Goal: Transaction & Acquisition: Download file/media

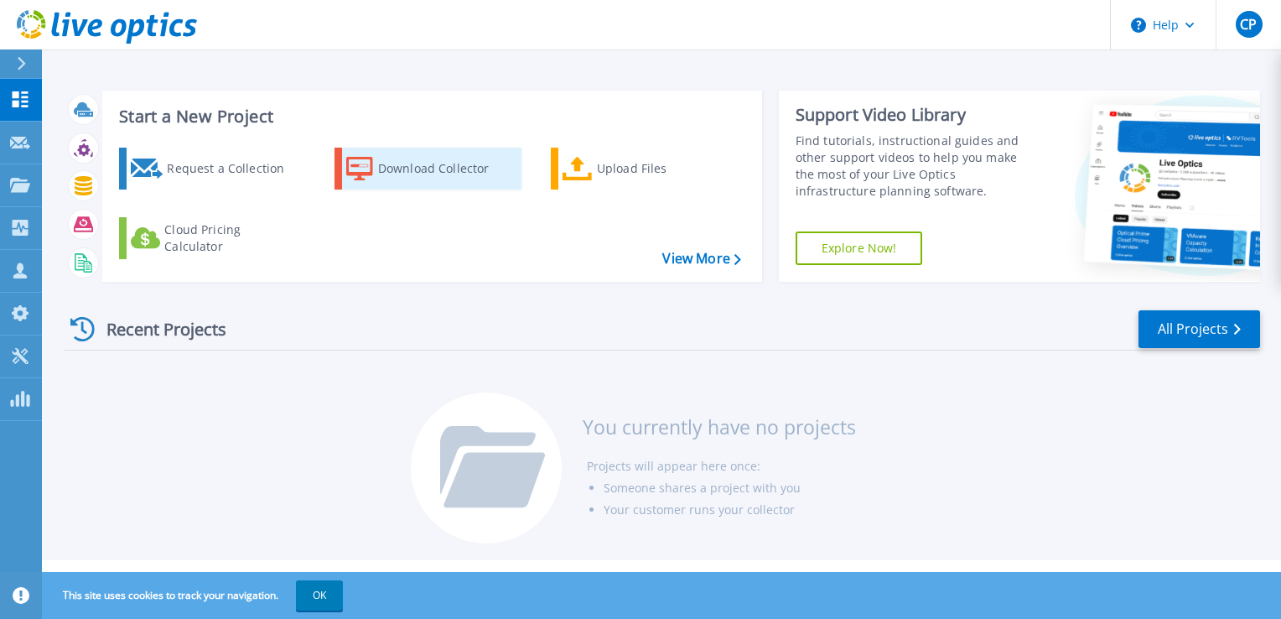
click at [391, 167] on div "Download Collector" at bounding box center [445, 169] width 134 height 34
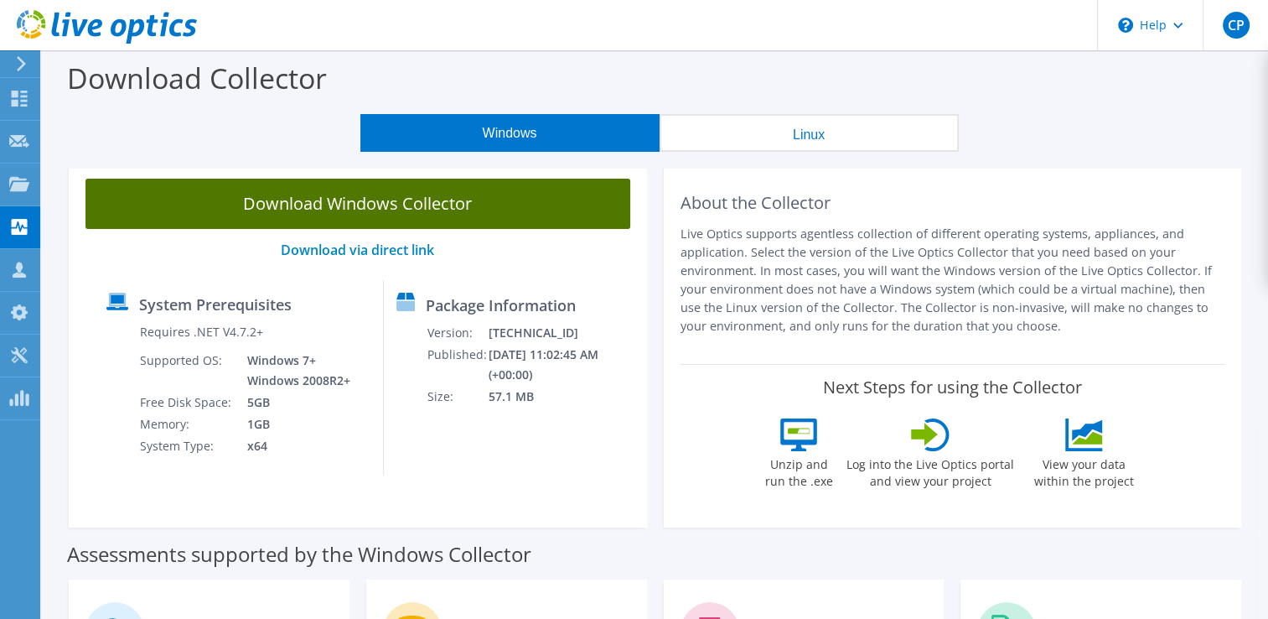
click at [400, 193] on link "Download Windows Collector" at bounding box center [357, 204] width 545 height 50
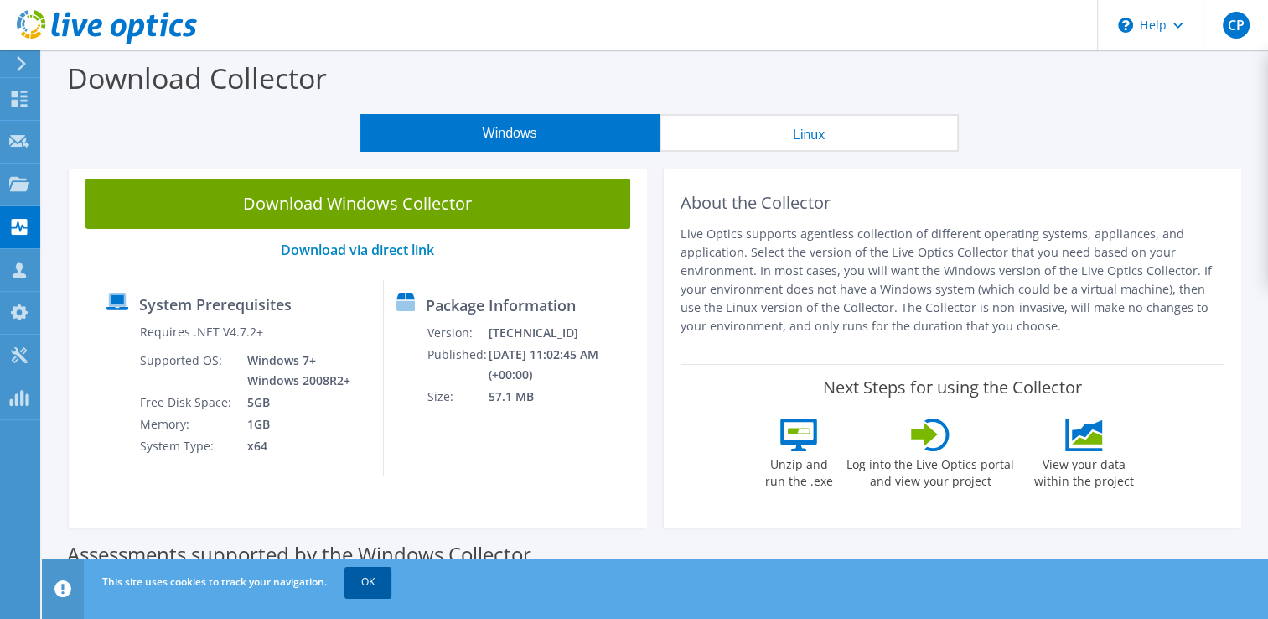
click at [370, 589] on link "OK" at bounding box center [368, 582] width 47 height 30
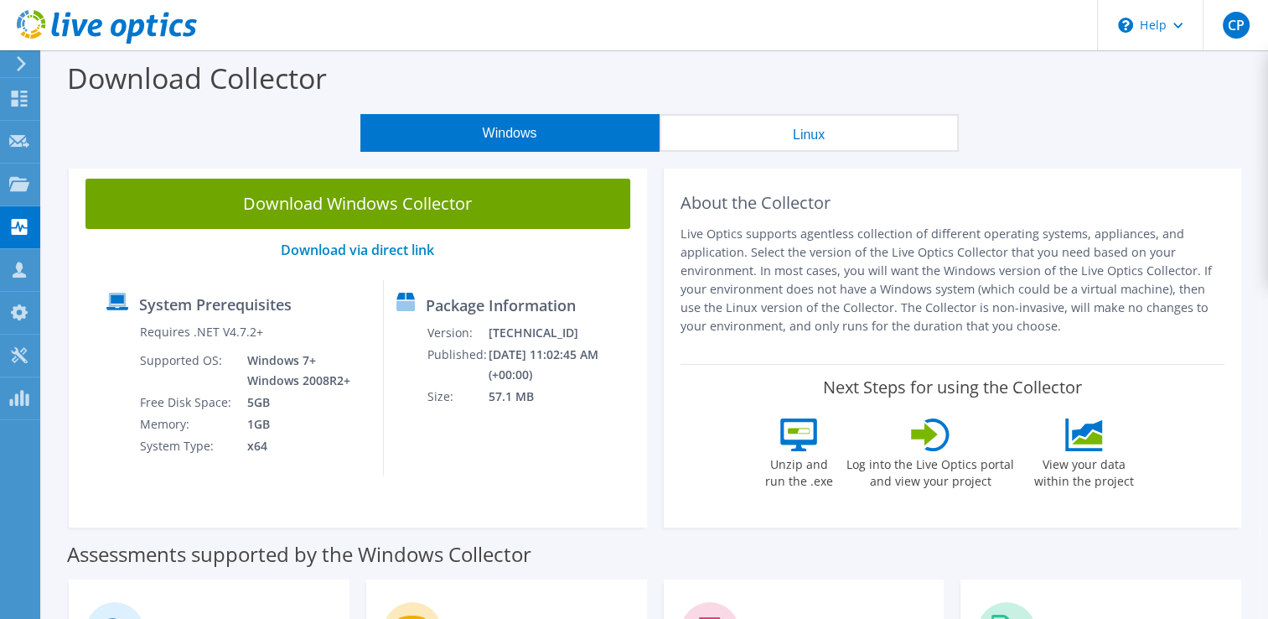
click at [422, 396] on div "Package Information Version: 26.3.10.224 Published: 10/10/2025 11:02:45 AM (+00…" at bounding box center [502, 377] width 237 height 195
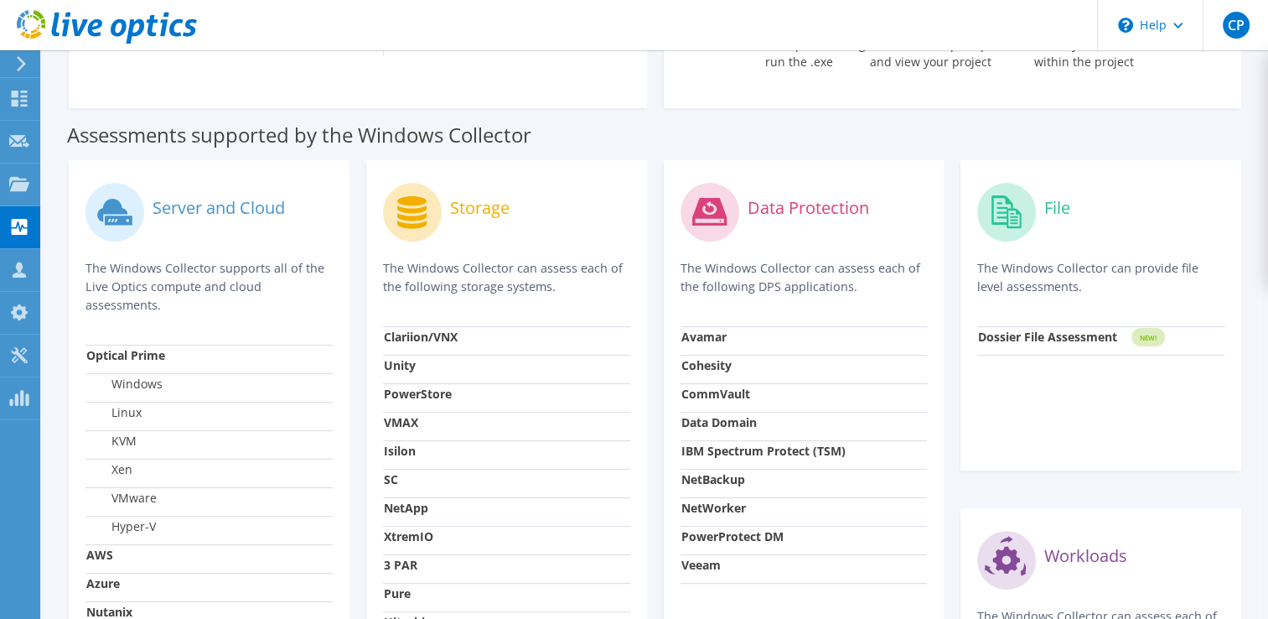
scroll to position [436, 0]
